Goal: Transaction & Acquisition: Obtain resource

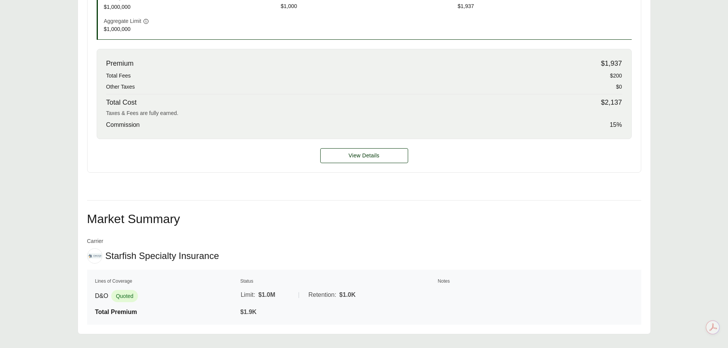
scroll to position [324, 0]
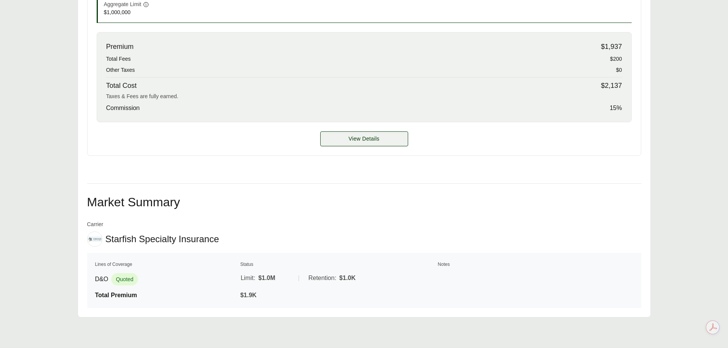
click at [363, 140] on span "View Details" at bounding box center [364, 139] width 31 height 8
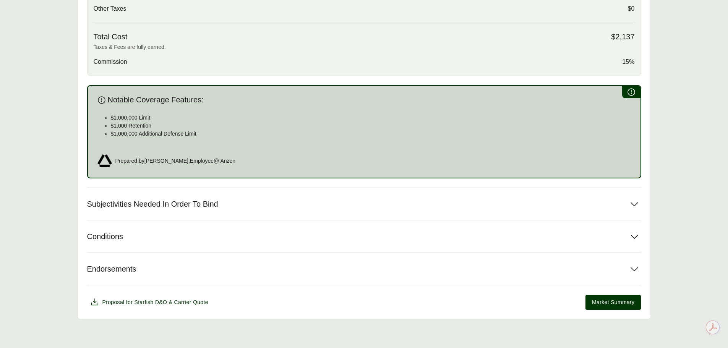
scroll to position [382, 0]
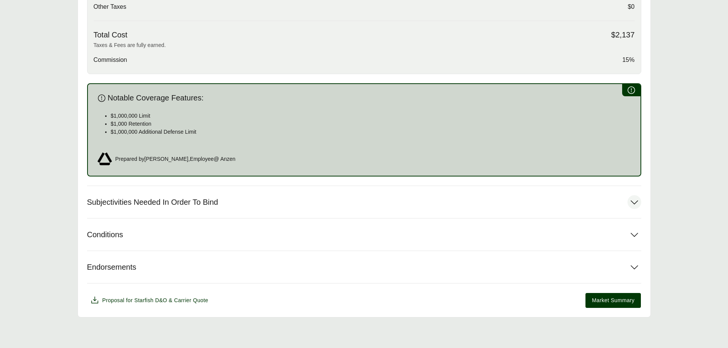
click at [635, 203] on icon at bounding box center [635, 202] width 14 height 14
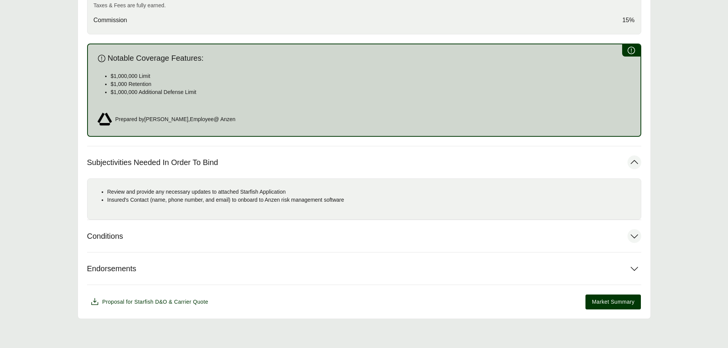
scroll to position [423, 0]
click at [635, 235] on icon at bounding box center [635, 235] width 14 height 14
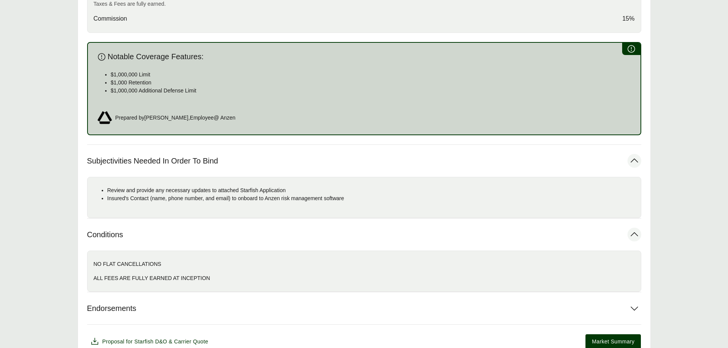
scroll to position [465, 0]
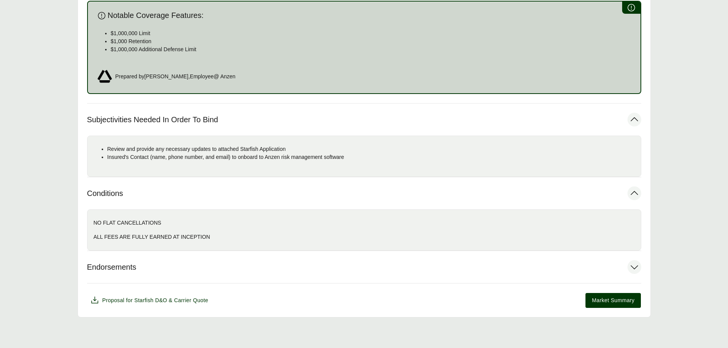
click at [636, 267] on icon at bounding box center [635, 267] width 14 height 14
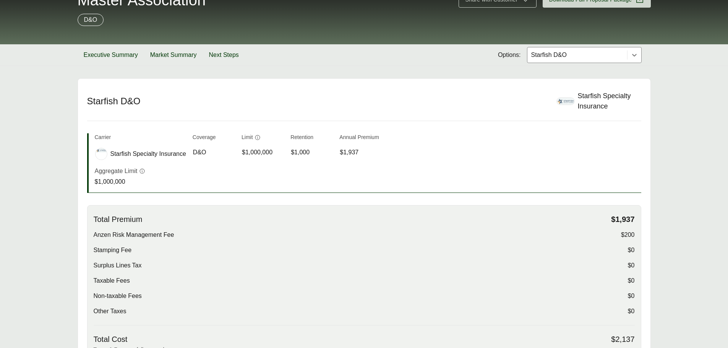
scroll to position [19, 0]
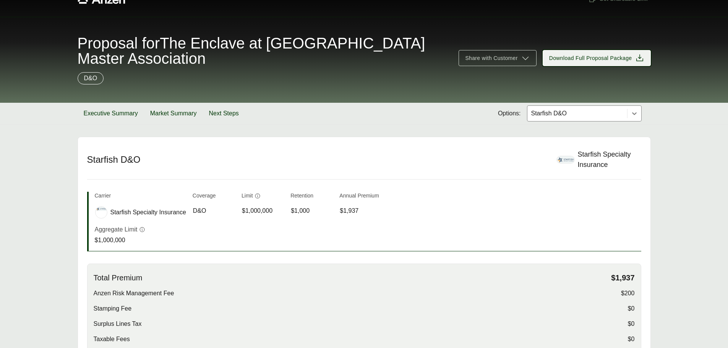
click at [634, 59] on span "Download Full Proposal Package" at bounding box center [597, 58] width 95 height 9
